Goal: Transaction & Acquisition: Purchase product/service

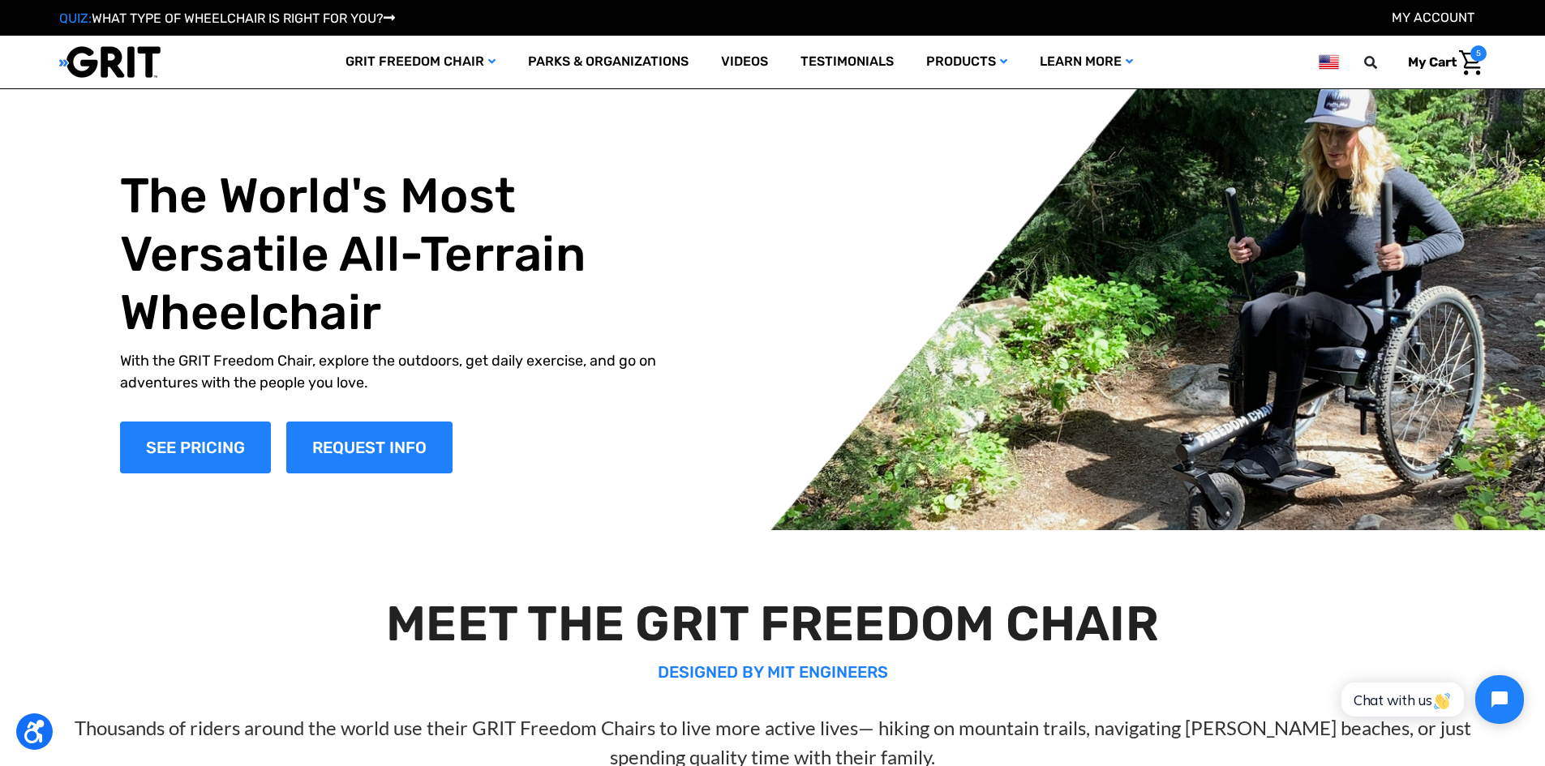
click at [1470, 59] on img "Cart with 5 items" at bounding box center [1471, 62] width 24 height 25
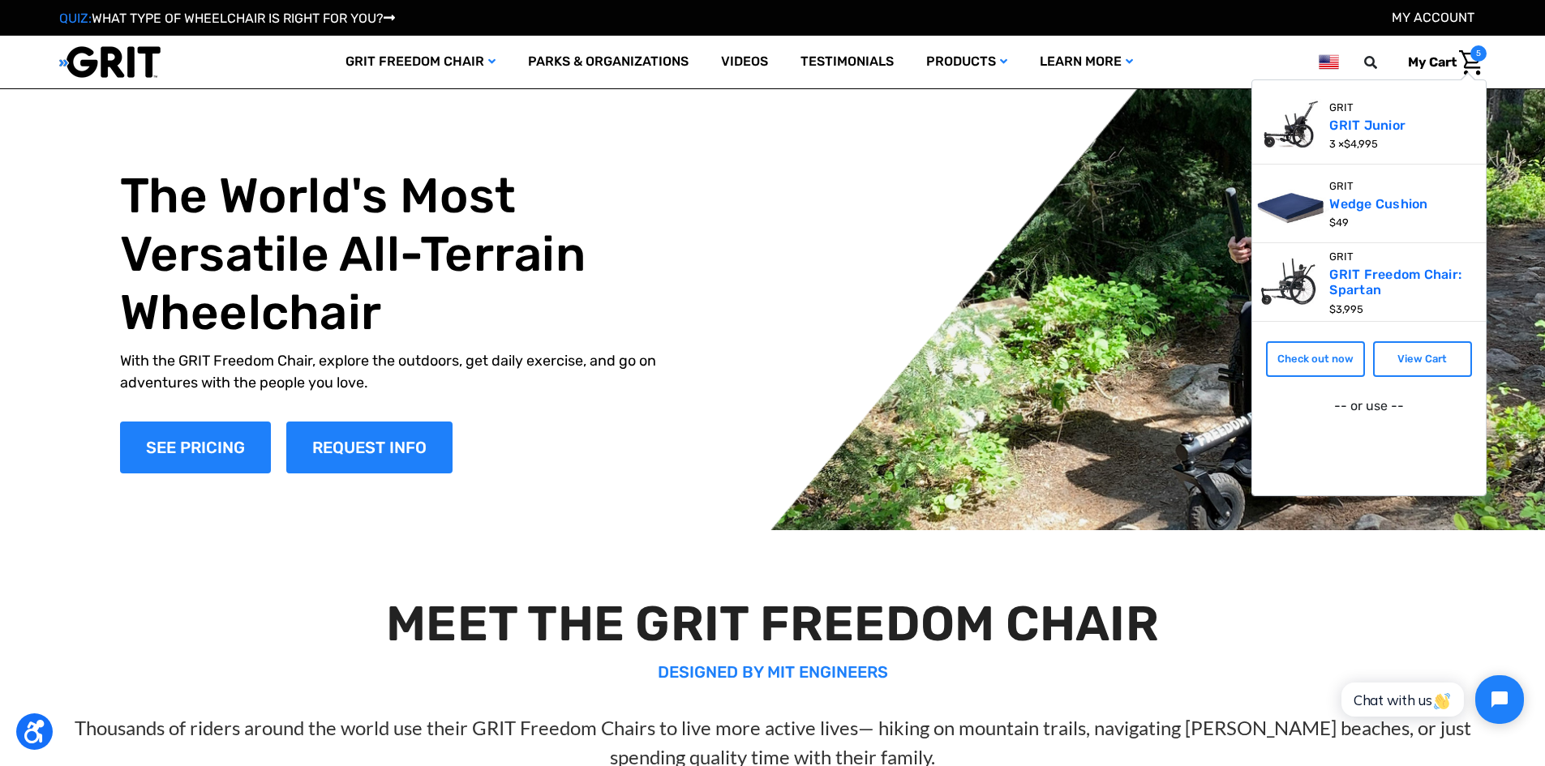
click at [1478, 62] on img "Cart with 5 items" at bounding box center [1471, 62] width 24 height 25
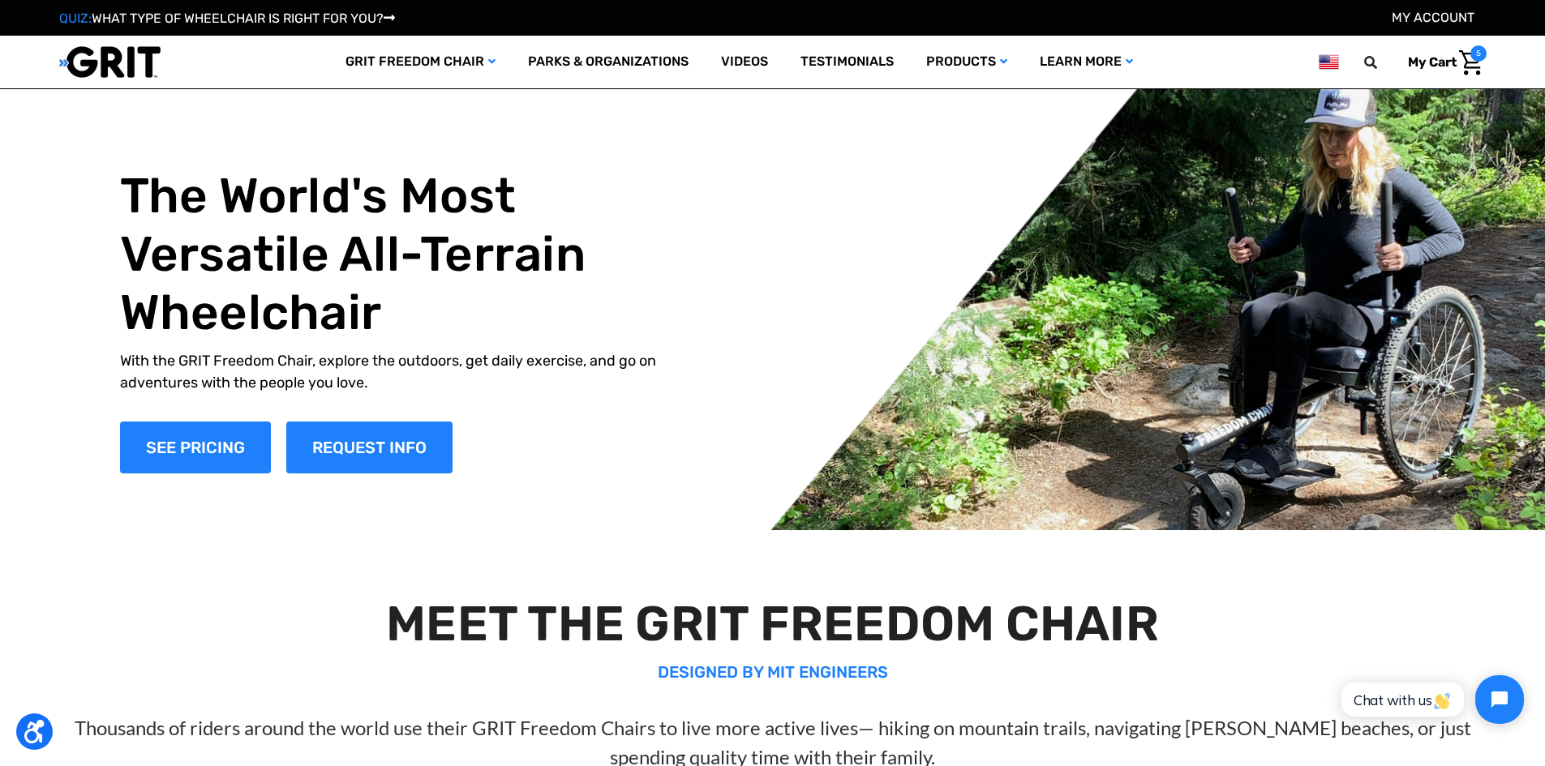
click at [1470, 62] on img "Cart with 5 items" at bounding box center [1471, 62] width 24 height 25
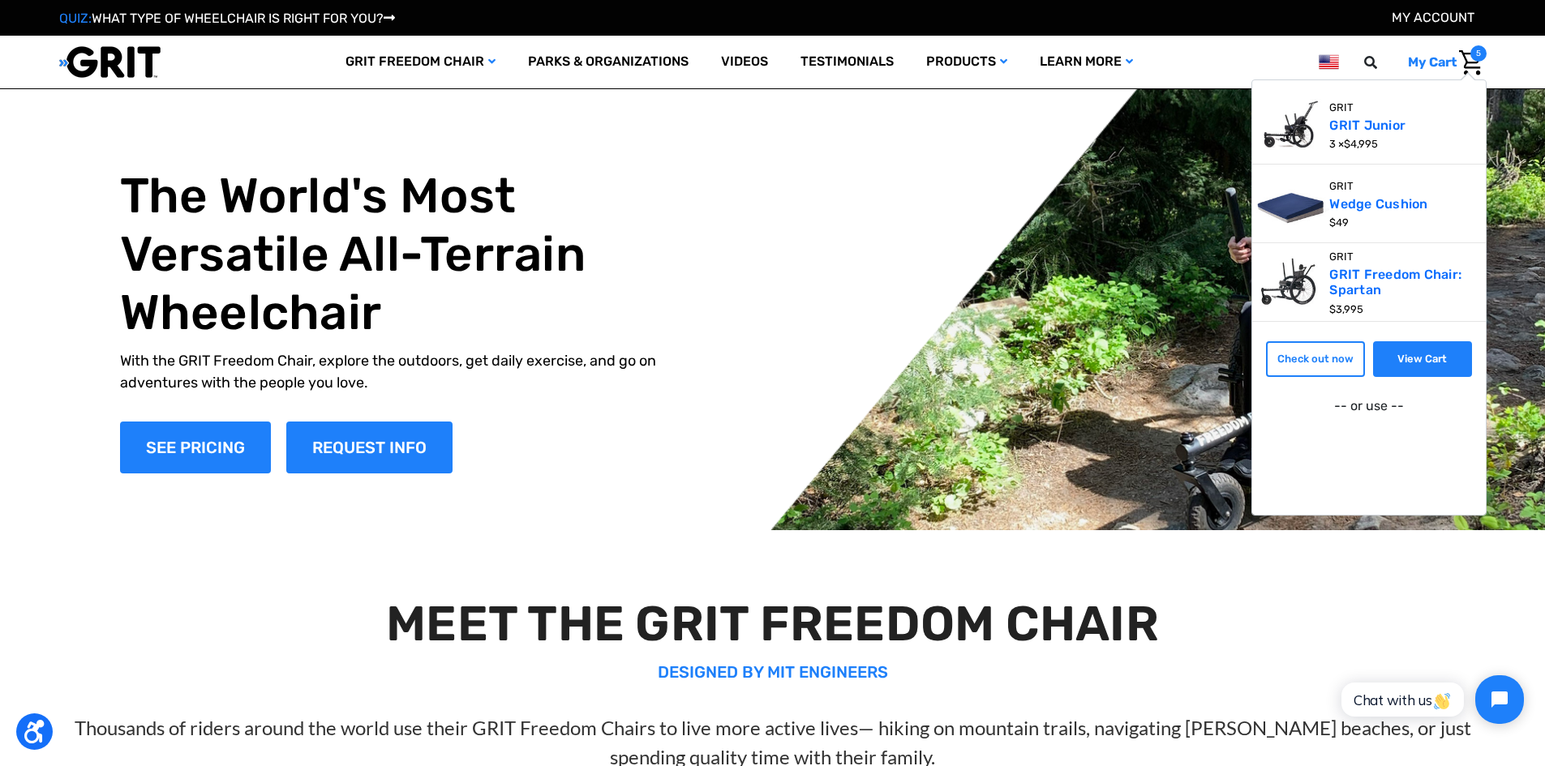
click at [1419, 354] on link "View Cart" at bounding box center [1422, 359] width 99 height 36
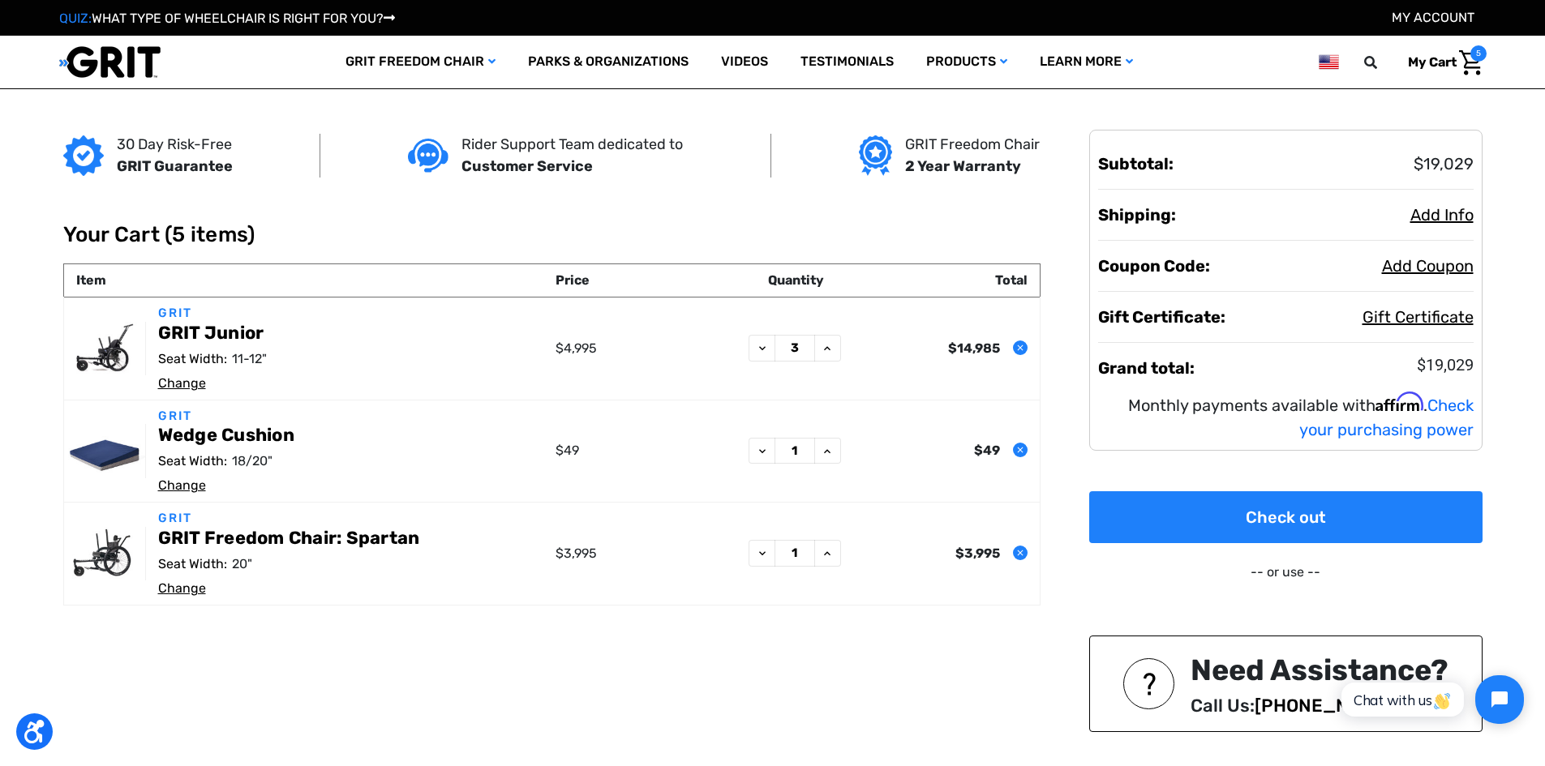
click at [184, 386] on link "Change" at bounding box center [182, 383] width 48 height 15
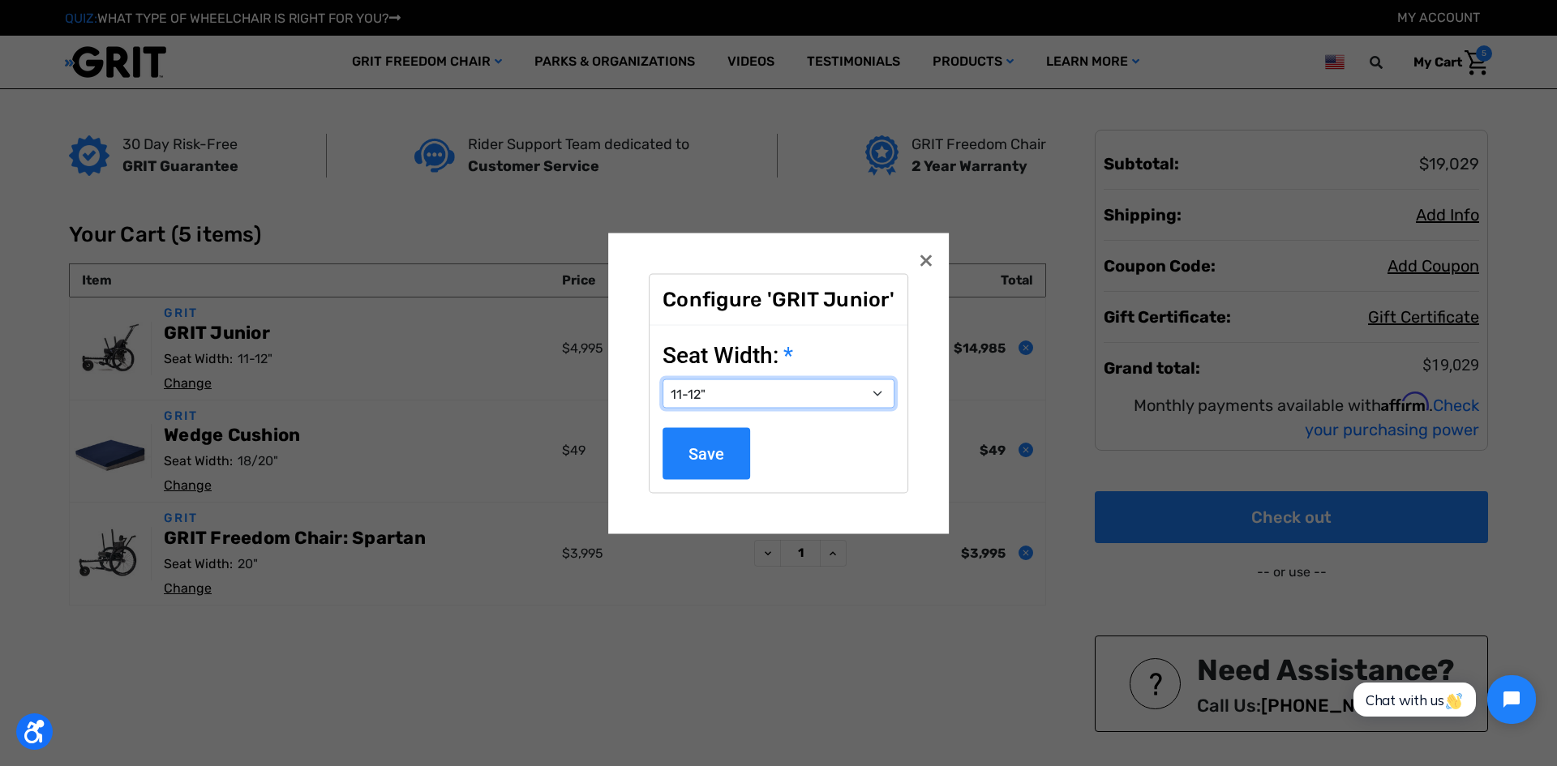
click at [877, 399] on select "Choose Options <10" 11-12"" at bounding box center [779, 393] width 232 height 29
click at [921, 261] on span "×" at bounding box center [926, 259] width 15 height 31
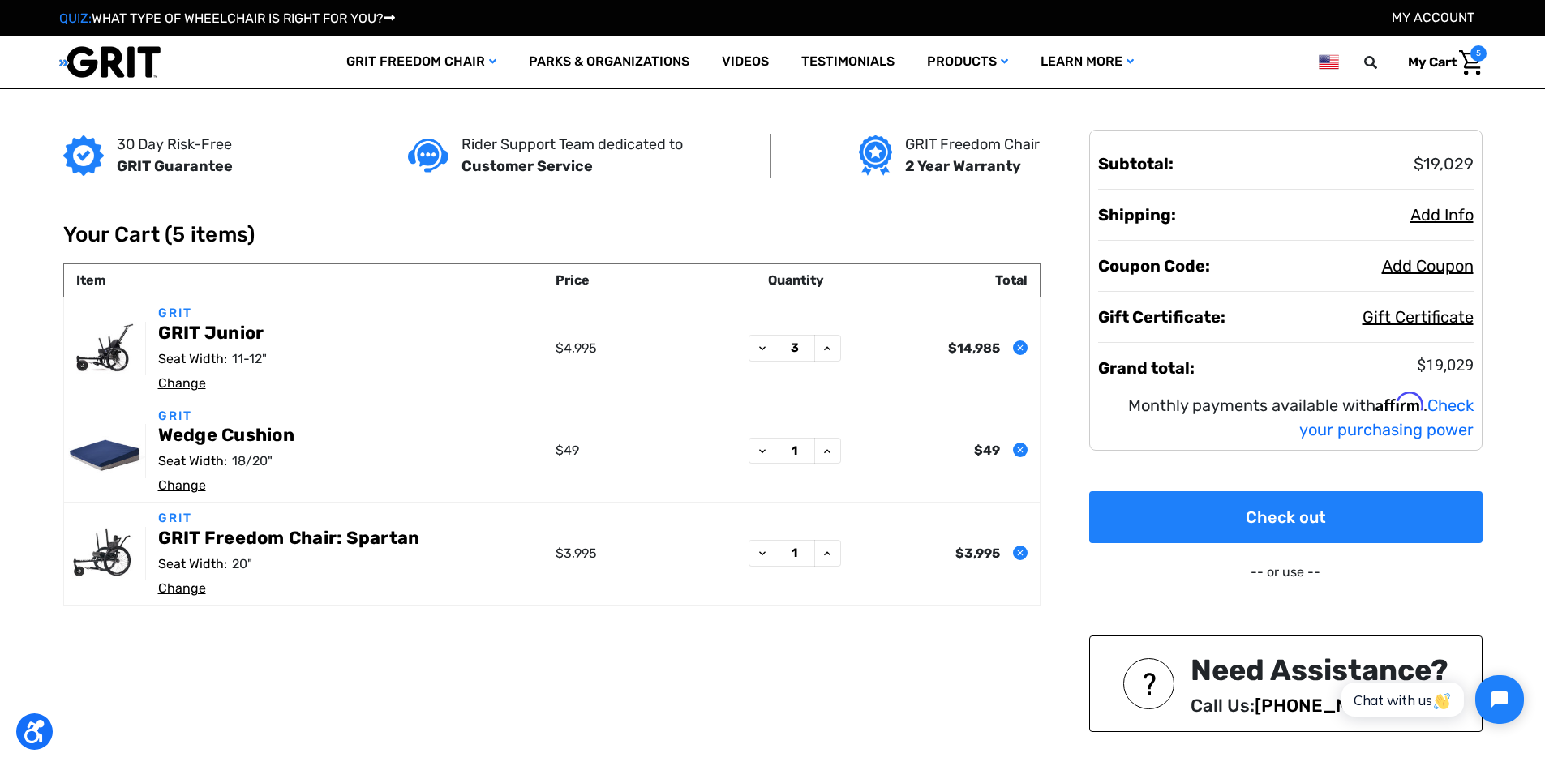
click at [205, 485] on td "GRIT Wedge Cushion Seat Width: 18/20" Change" at bounding box center [353, 451] width 398 height 103
click at [195, 487] on link "Change" at bounding box center [182, 485] width 48 height 15
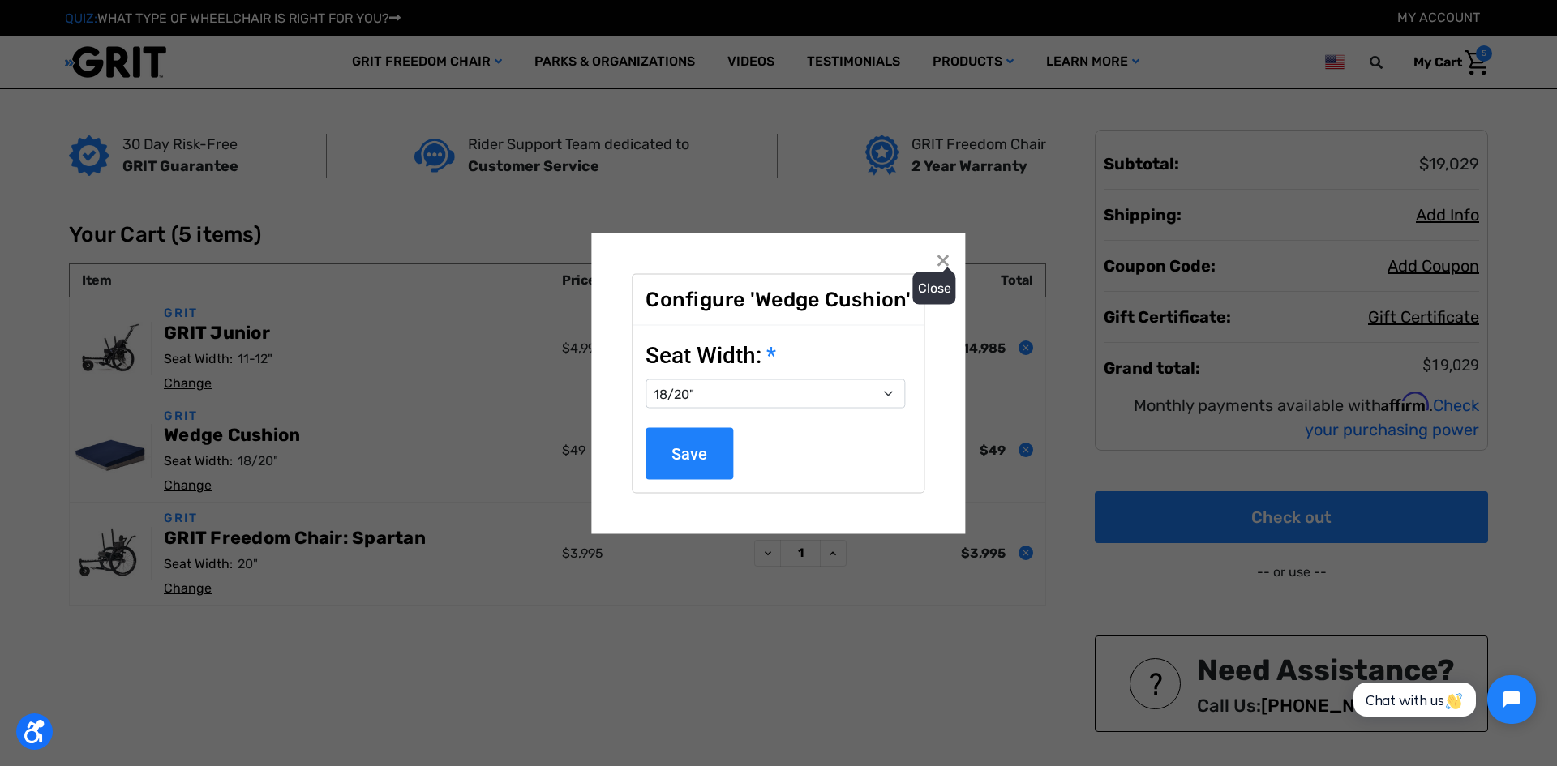
click at [943, 259] on button "Close ×" at bounding box center [943, 260] width 26 height 26
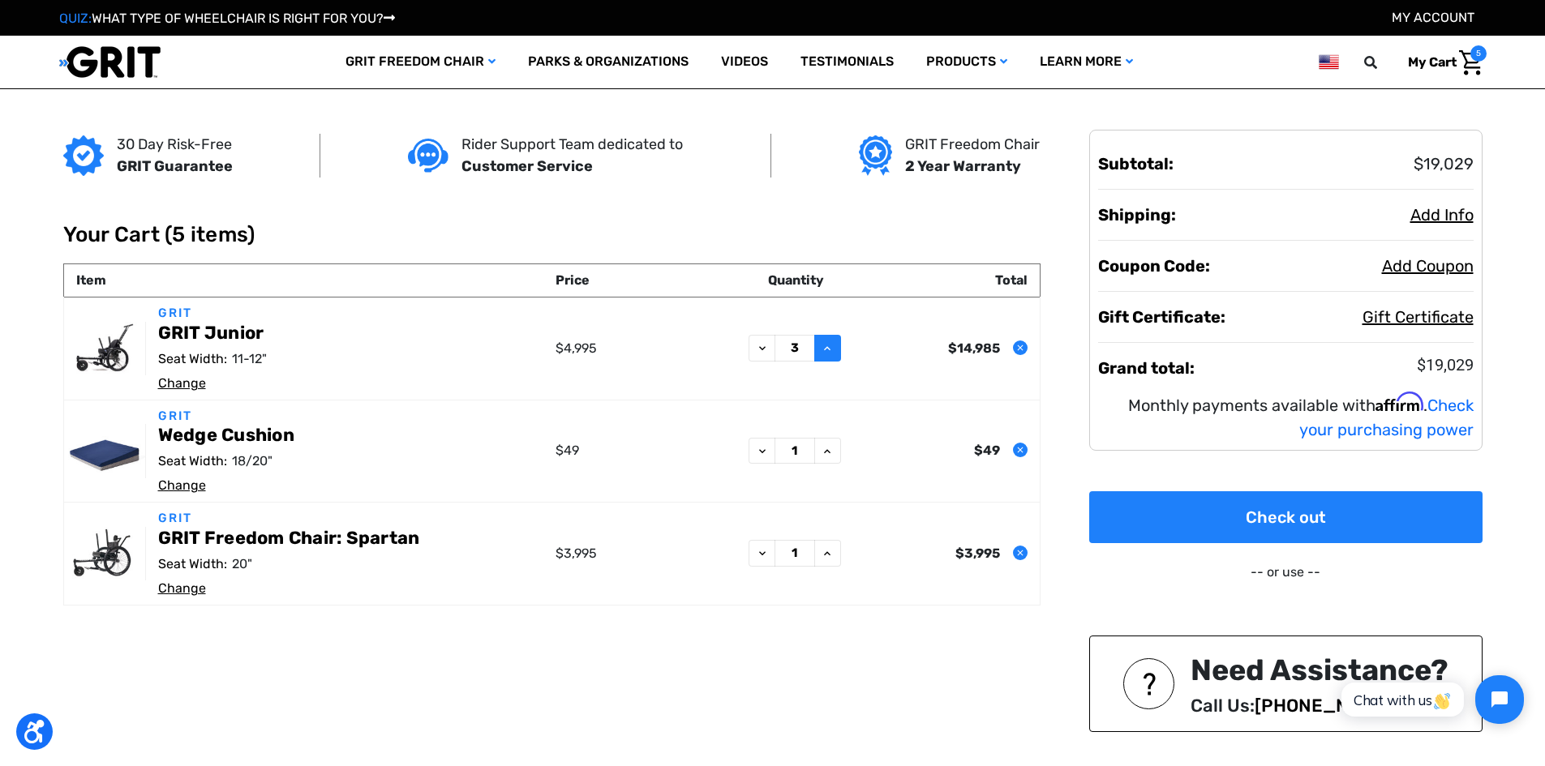
click at [827, 346] on icon at bounding box center [827, 348] width 13 height 13
